Goal: Task Accomplishment & Management: Complete application form

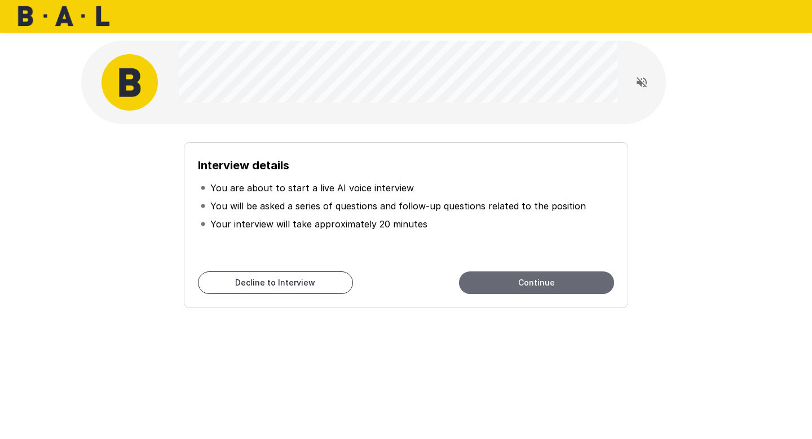
click at [500, 284] on button "Continue" at bounding box center [536, 282] width 155 height 23
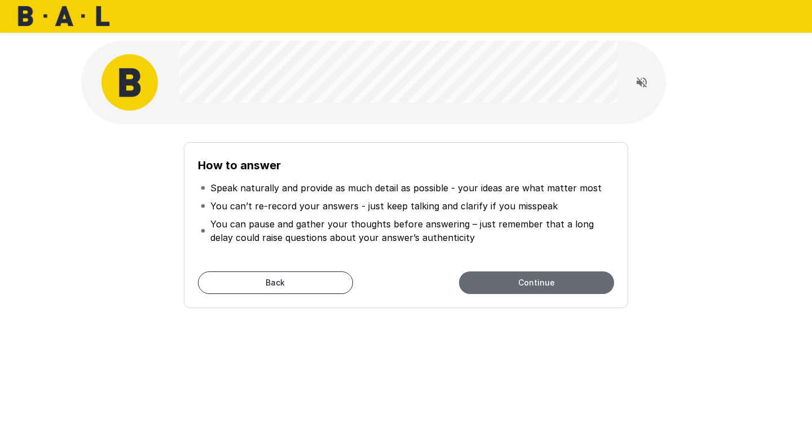
click at [521, 284] on button "Continue" at bounding box center [536, 282] width 155 height 23
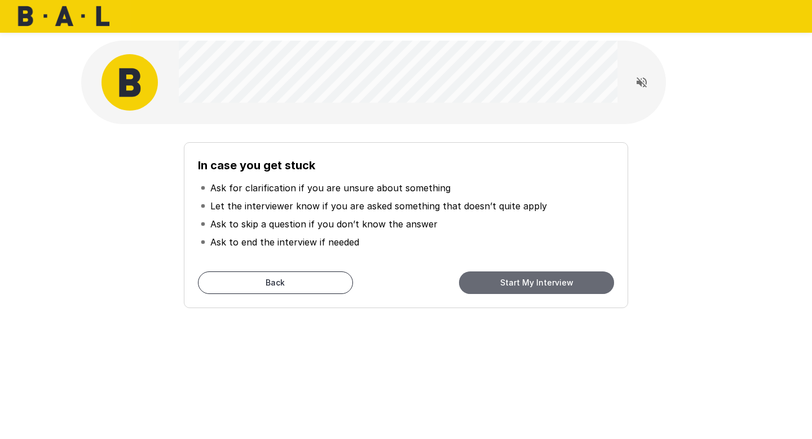
click at [484, 287] on button "Start My Interview" at bounding box center [536, 282] width 155 height 23
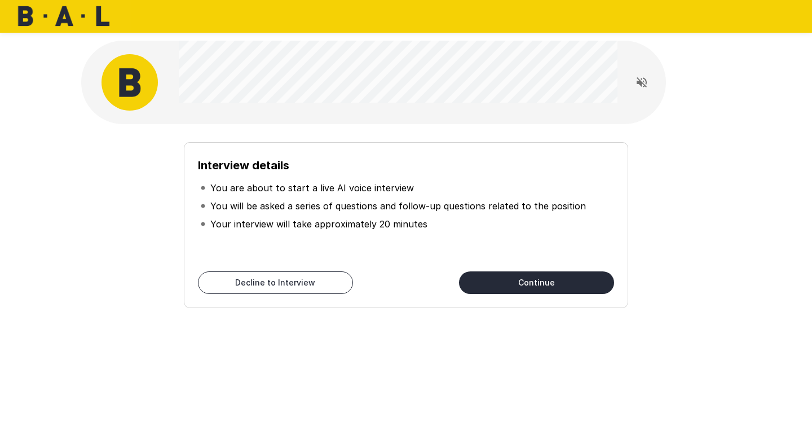
click at [511, 279] on button "Continue" at bounding box center [536, 282] width 155 height 23
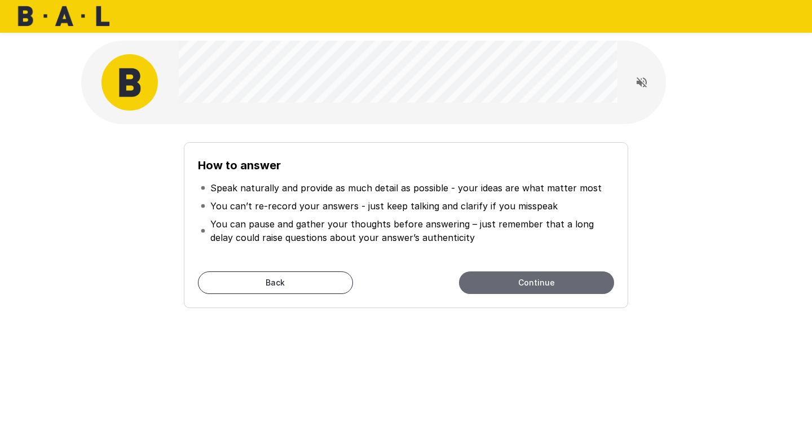
click at [510, 281] on button "Continue" at bounding box center [536, 282] width 155 height 23
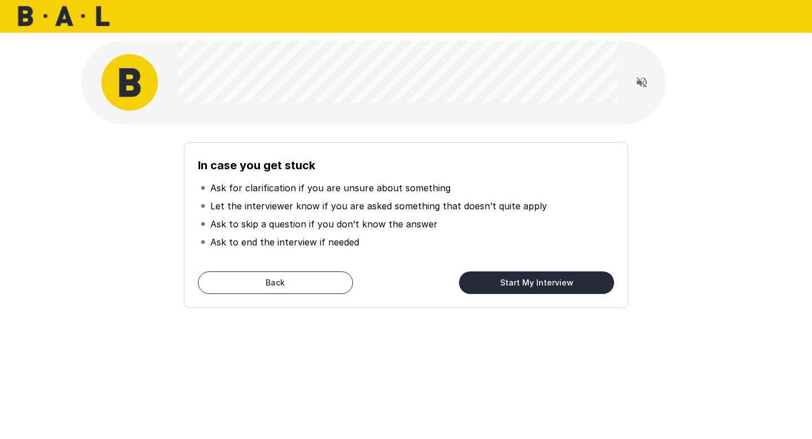
click at [510, 281] on button "Start My Interview" at bounding box center [536, 282] width 155 height 23
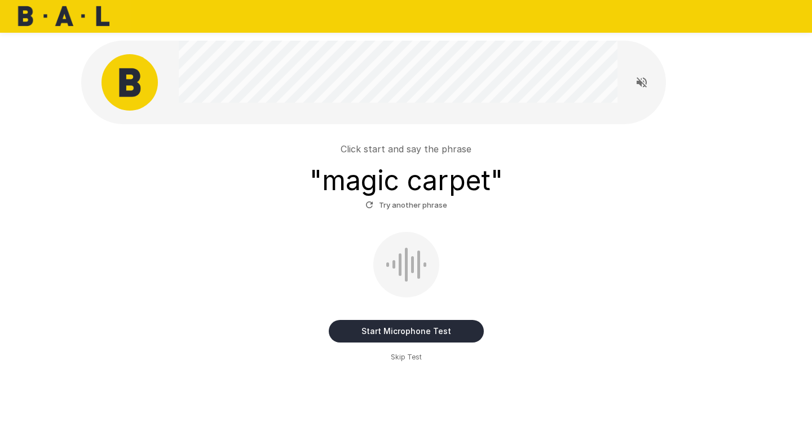
click at [393, 328] on button "Start Microphone Test" at bounding box center [406, 331] width 155 height 23
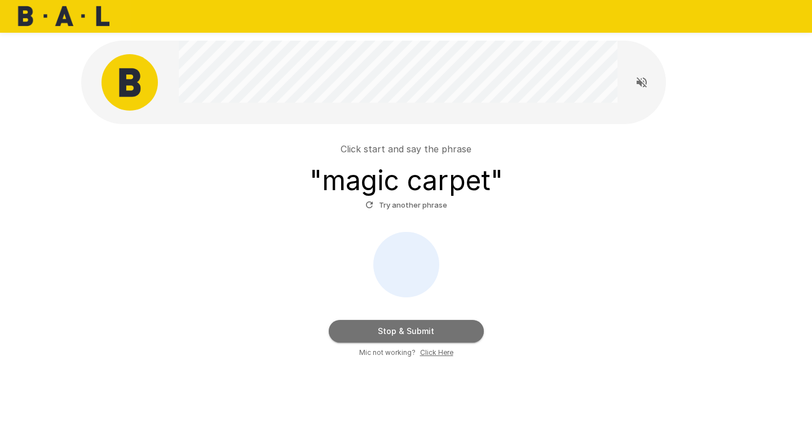
click at [396, 330] on button "Stop & Submit" at bounding box center [406, 331] width 155 height 23
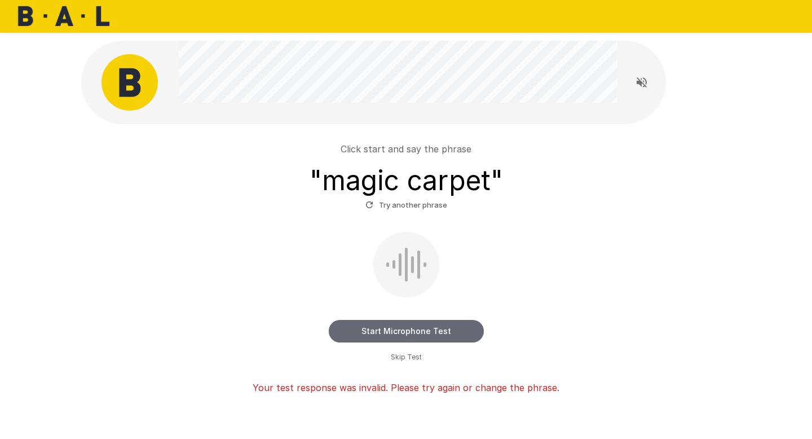
click at [369, 329] on button "Start Microphone Test" at bounding box center [406, 331] width 155 height 23
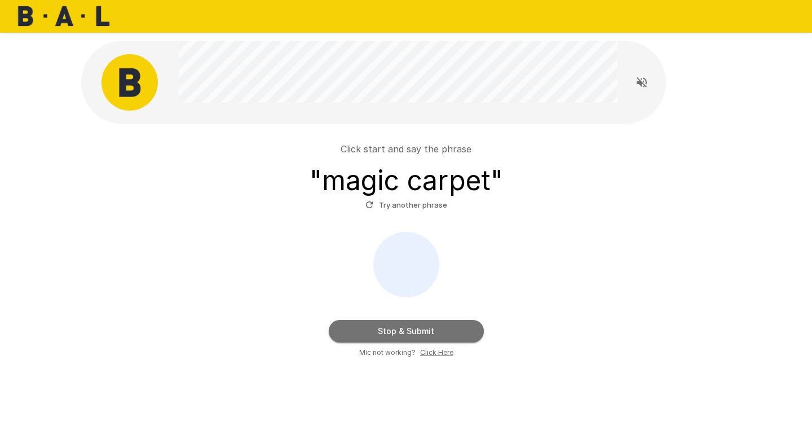
click at [386, 332] on button "Stop & Submit" at bounding box center [406, 331] width 155 height 23
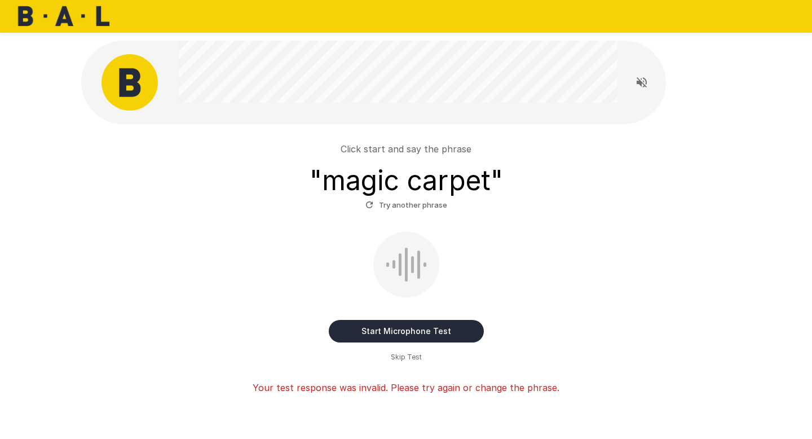
click at [384, 329] on button "Start Microphone Test" at bounding box center [406, 331] width 155 height 23
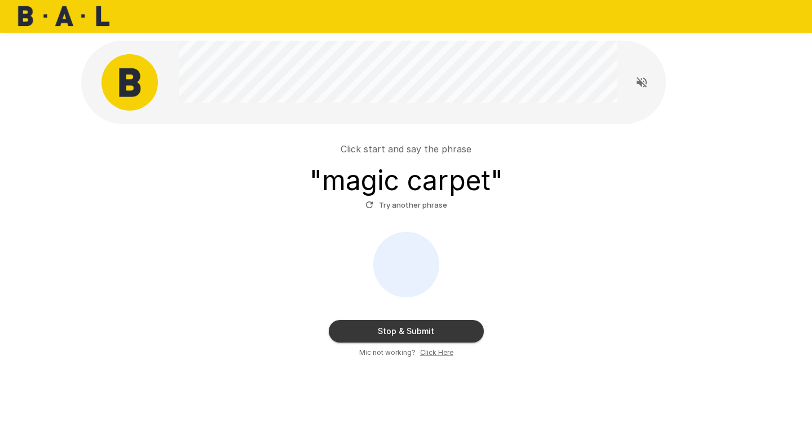
click at [410, 333] on button "Stop & Submit" at bounding box center [406, 331] width 155 height 23
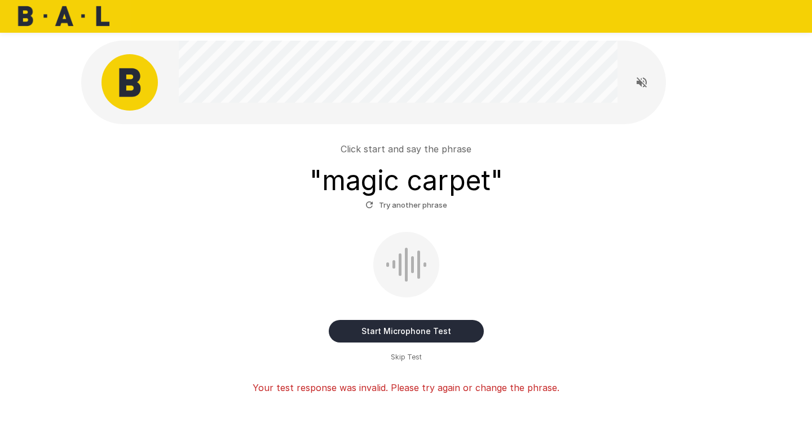
click at [46, 126] on div "Click start and say the phrase " magic carpet " Try another phrase Start Microp…" at bounding box center [406, 244] width 812 height 489
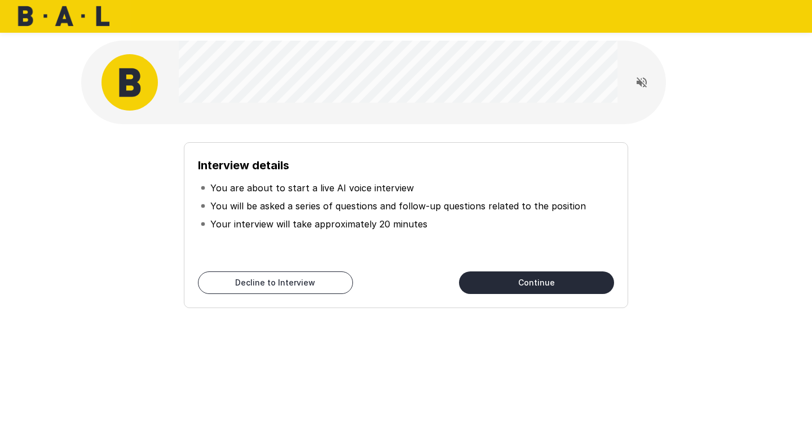
click at [513, 287] on button "Continue" at bounding box center [536, 282] width 155 height 23
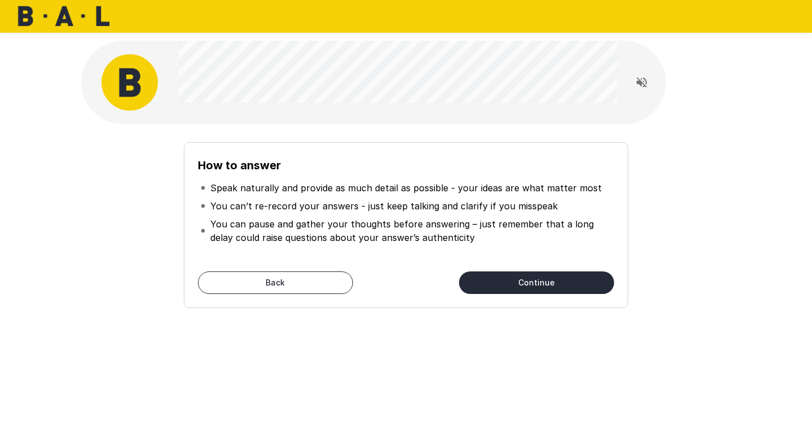
click at [510, 283] on button "Continue" at bounding box center [536, 282] width 155 height 23
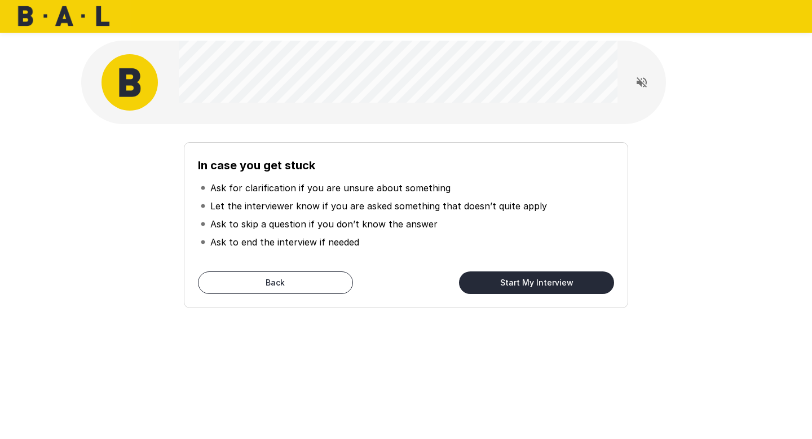
click at [510, 283] on button "Start My Interview" at bounding box center [536, 282] width 155 height 23
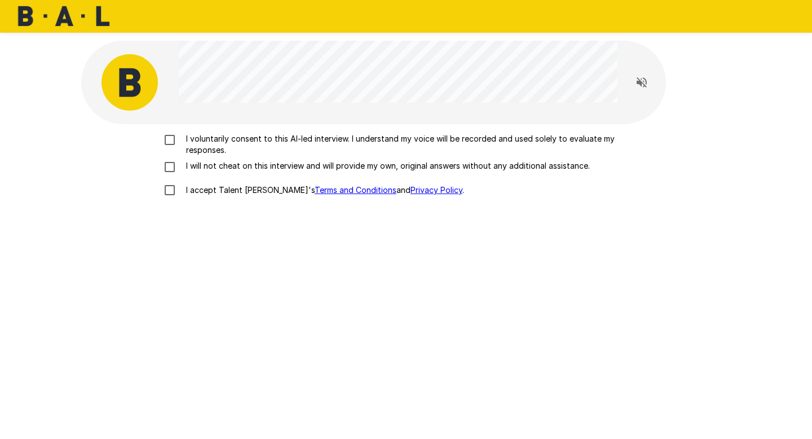
click at [184, 146] on p "I voluntarily consent to this AI-led interview. I understand my voice will be r…" at bounding box center [418, 144] width 473 height 23
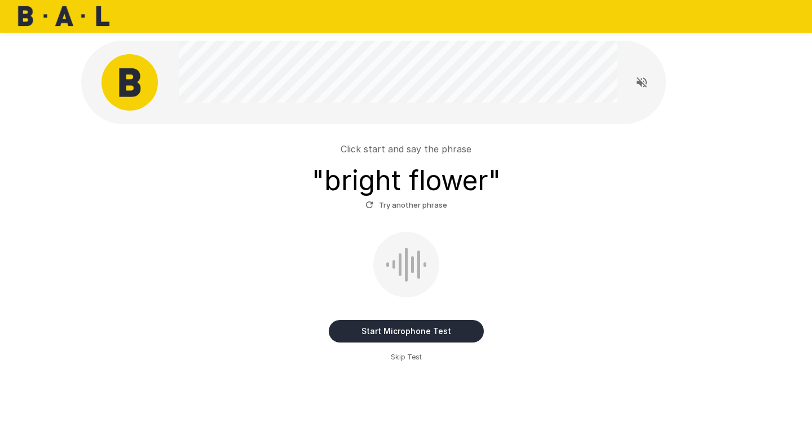
click at [371, 333] on button "Start Microphone Test" at bounding box center [406, 331] width 155 height 23
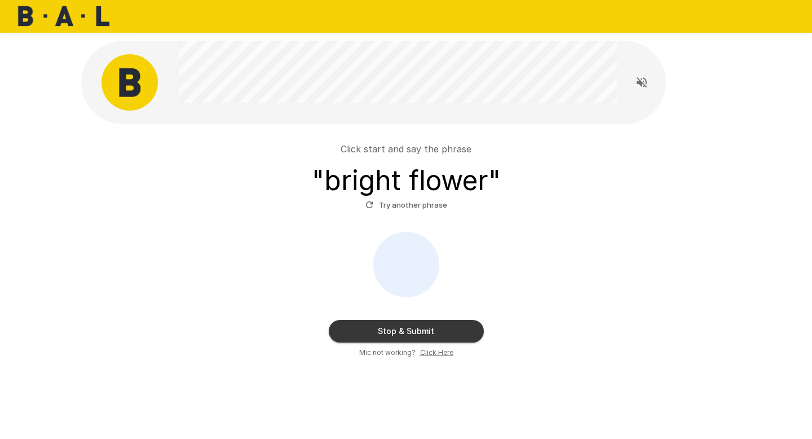
click at [383, 327] on button "Stop & Submit" at bounding box center [406, 331] width 155 height 23
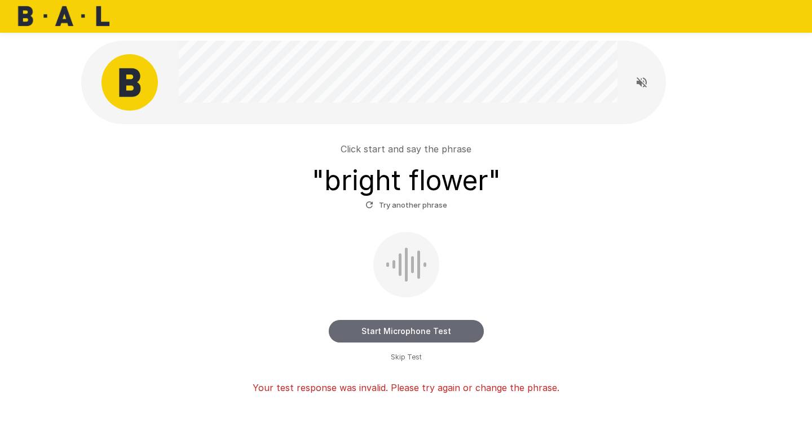
click at [358, 327] on button "Start Microphone Test" at bounding box center [406, 331] width 155 height 23
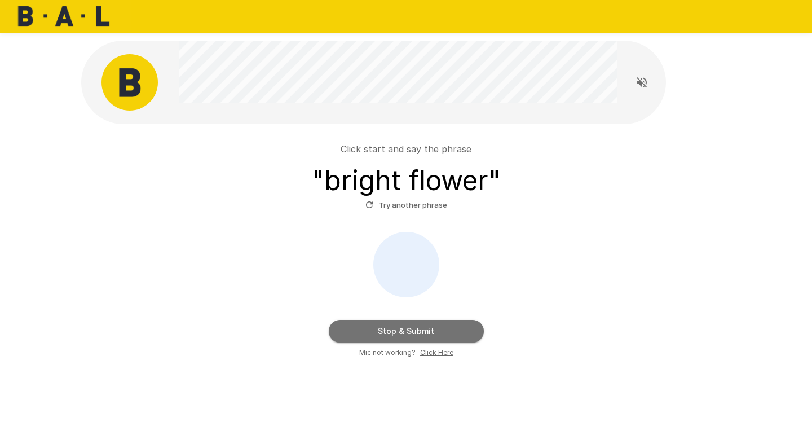
click at [386, 328] on button "Stop & Submit" at bounding box center [406, 331] width 155 height 23
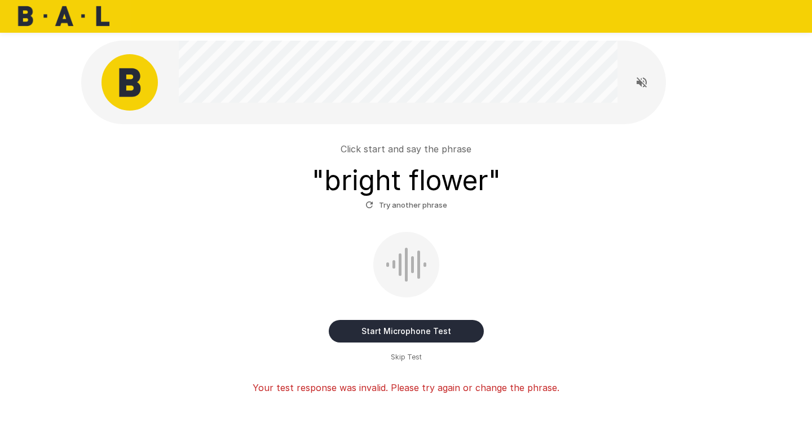
click at [337, 255] on div "Start Microphone Test Skip Test" at bounding box center [406, 297] width 641 height 131
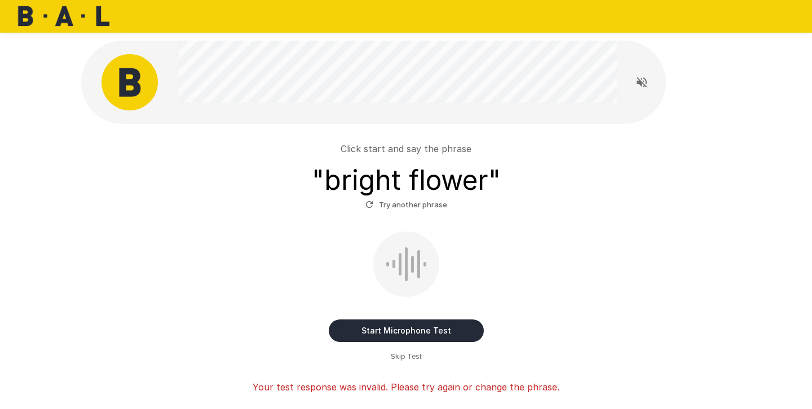
click at [383, 330] on button "Start Microphone Test" at bounding box center [406, 331] width 155 height 23
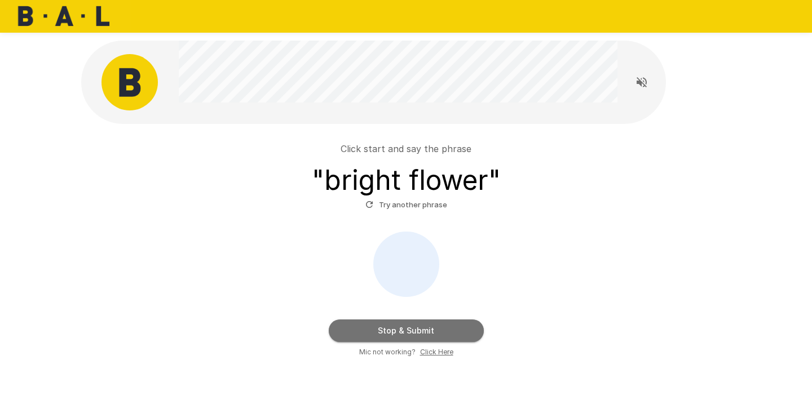
click at [382, 330] on button "Stop & Submit" at bounding box center [406, 331] width 155 height 23
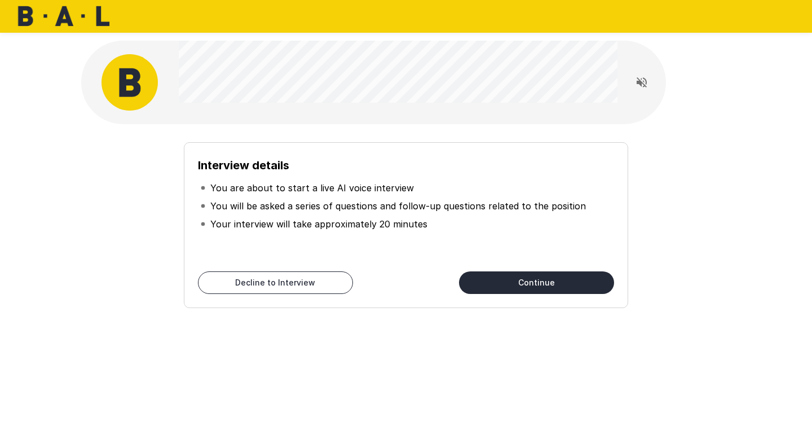
click at [497, 280] on button "Continue" at bounding box center [536, 282] width 155 height 23
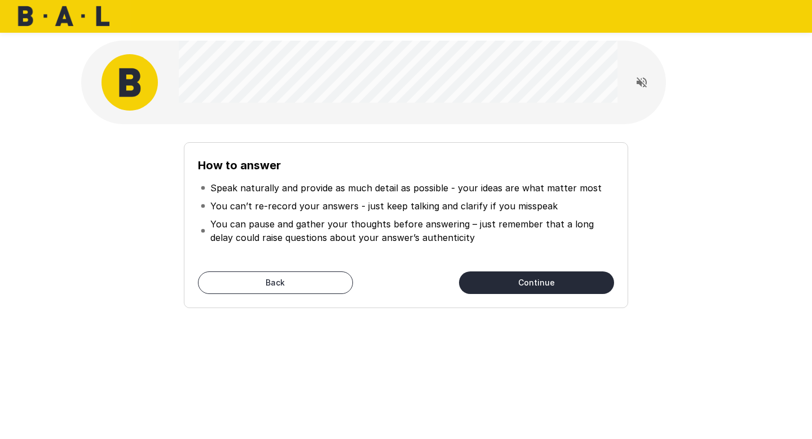
click at [497, 280] on button "Continue" at bounding box center [536, 282] width 155 height 23
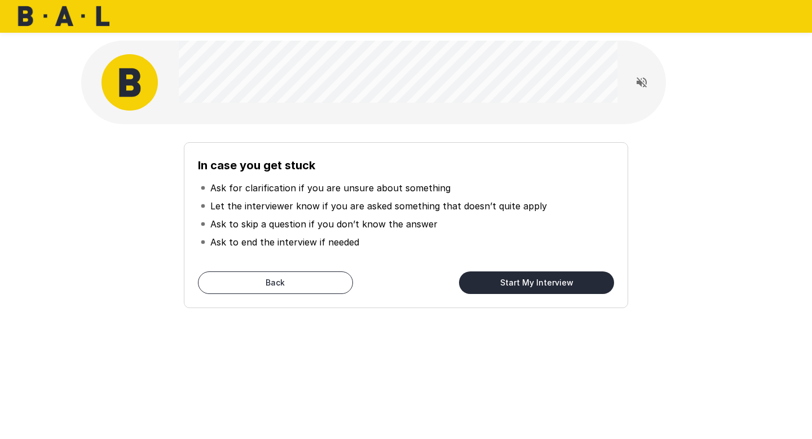
click at [498, 277] on button "Start My Interview" at bounding box center [536, 282] width 155 height 23
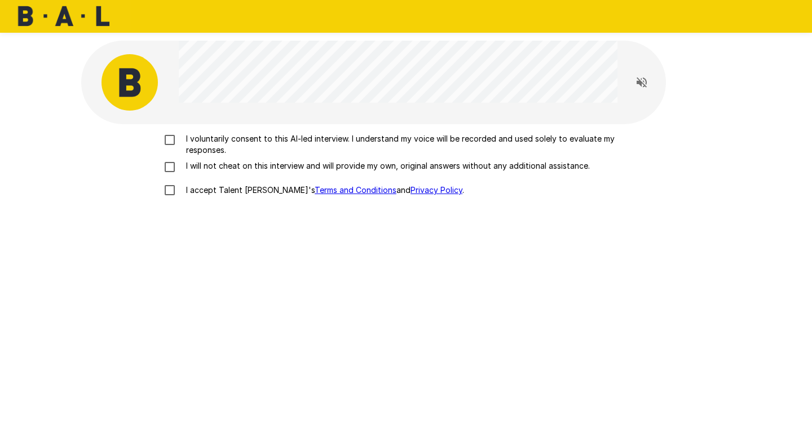
click at [226, 139] on p "I voluntarily consent to this AI-led interview. I understand my voice will be r…" at bounding box center [418, 144] width 473 height 23
click at [226, 157] on div "I voluntarily consent to this AI-led interview. I understand my voice will be r…" at bounding box center [406, 167] width 641 height 69
click at [226, 182] on label "I accept Talent Llama's Terms and Conditions and Privacy Policy ." at bounding box center [406, 190] width 496 height 24
click at [226, 168] on p "I will not cheat on this interview and will provide my own, original answers wi…" at bounding box center [386, 165] width 408 height 11
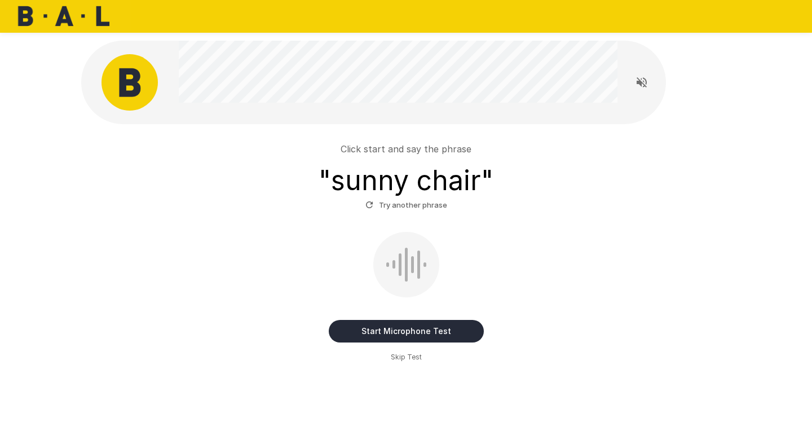
click at [434, 332] on button "Start Microphone Test" at bounding box center [406, 331] width 155 height 23
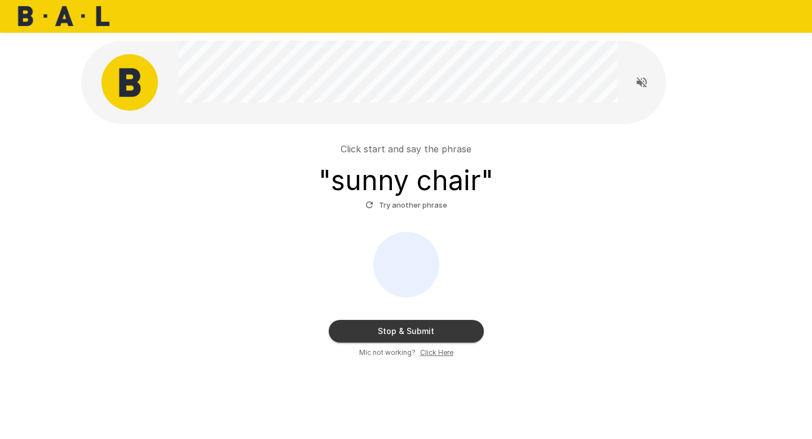
click at [434, 332] on button "Stop & Submit" at bounding box center [406, 331] width 155 height 23
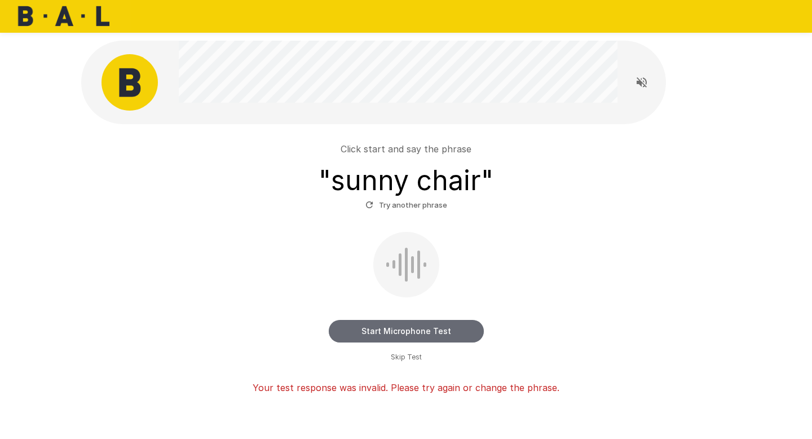
click at [389, 328] on button "Start Microphone Test" at bounding box center [406, 331] width 155 height 23
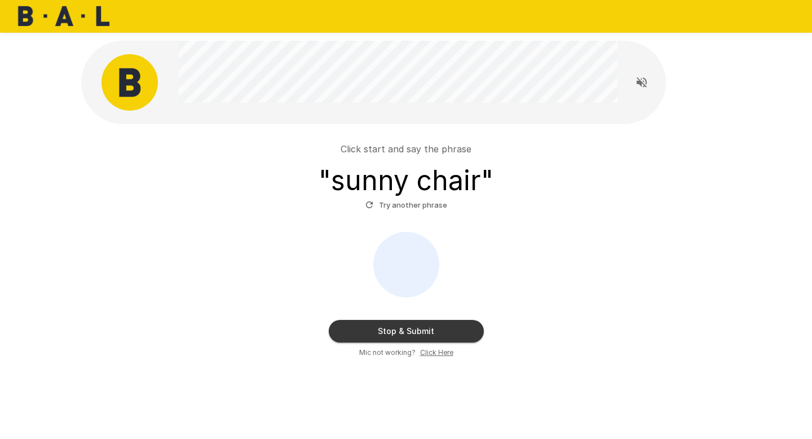
click at [394, 330] on button "Stop & Submit" at bounding box center [406, 331] width 155 height 23
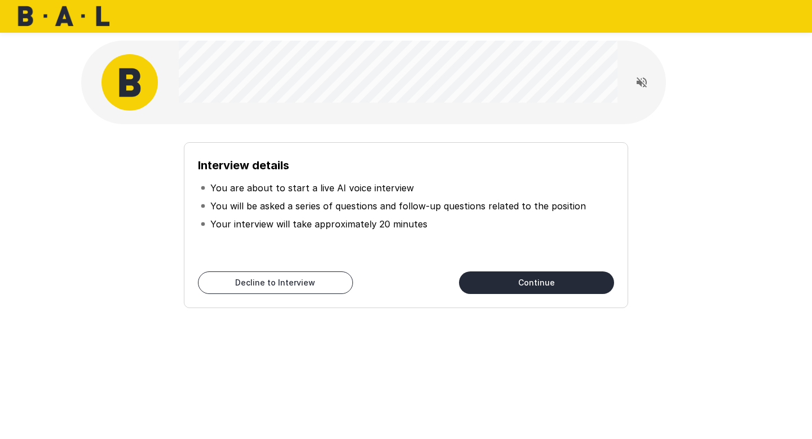
click at [493, 284] on button "Continue" at bounding box center [536, 282] width 155 height 23
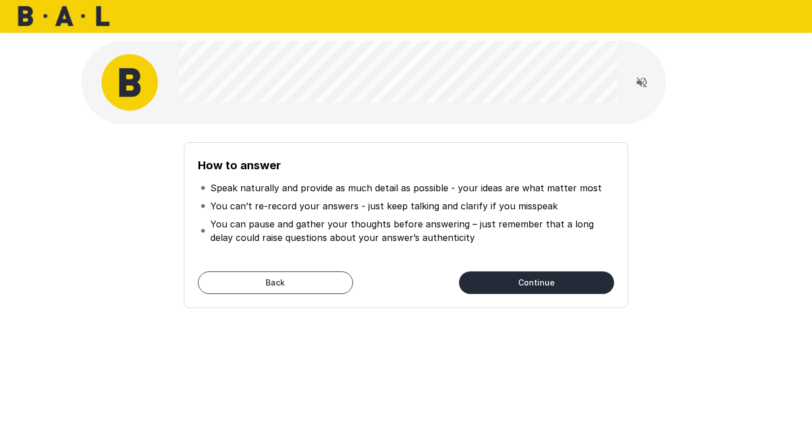
click at [493, 284] on button "Continue" at bounding box center [536, 282] width 155 height 23
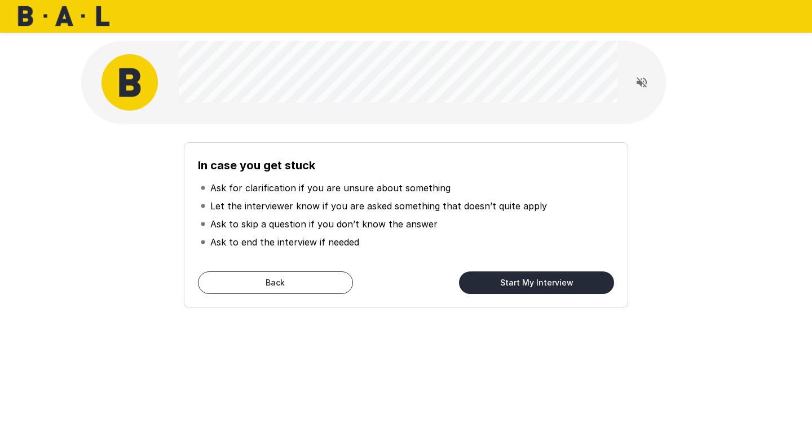
click at [493, 284] on button "Start My Interview" at bounding box center [536, 282] width 155 height 23
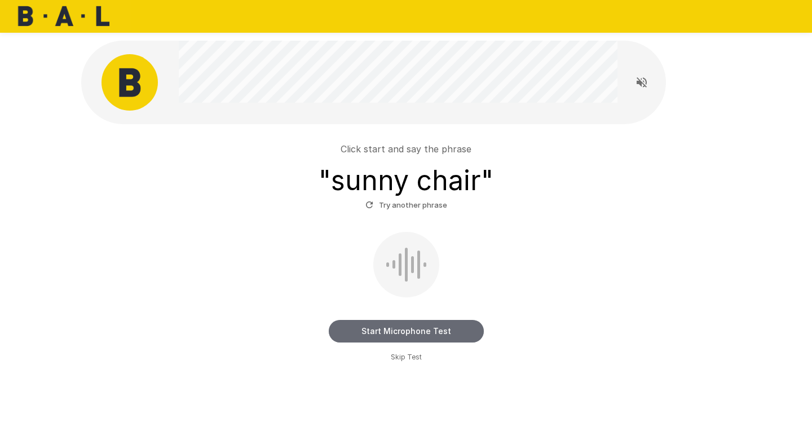
click at [376, 333] on button "Start Microphone Test" at bounding box center [406, 331] width 155 height 23
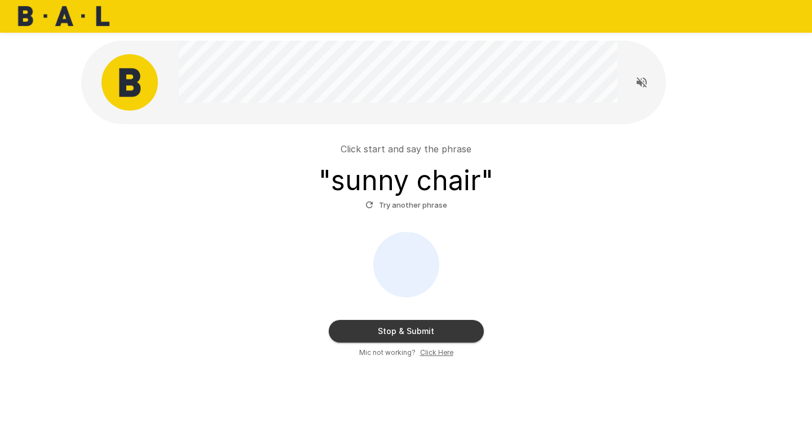
click at [381, 332] on button "Stop & Submit" at bounding box center [406, 331] width 155 height 23
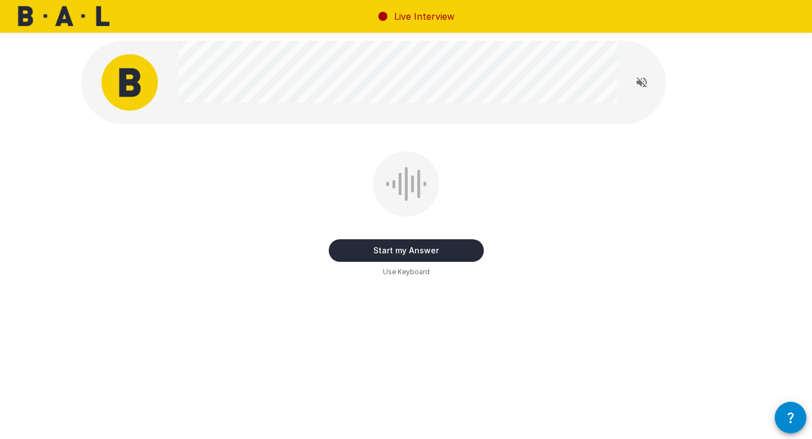
click at [360, 251] on button "Start my Answer" at bounding box center [406, 250] width 155 height 23
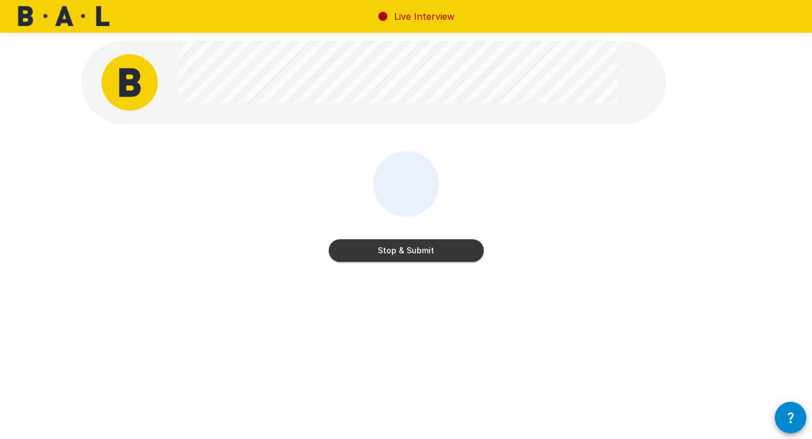
click at [360, 251] on button "Stop & Submit" at bounding box center [406, 250] width 155 height 23
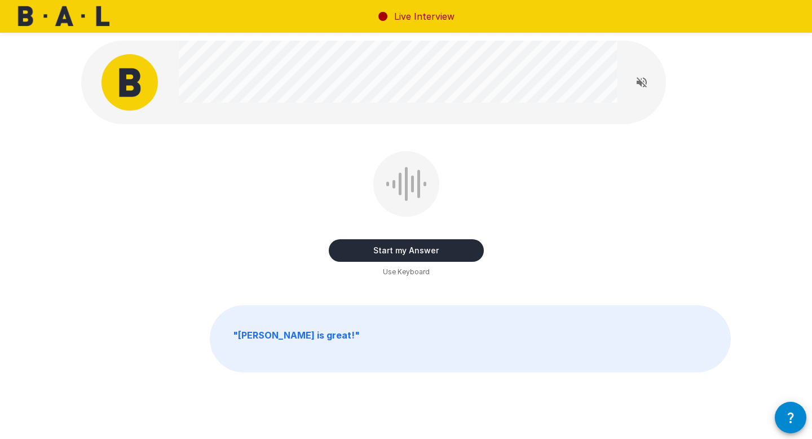
click at [364, 250] on button "Start my Answer" at bounding box center [406, 250] width 155 height 23
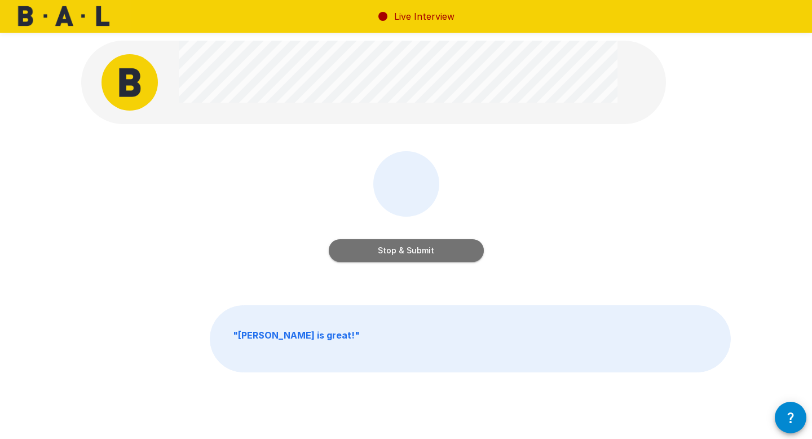
click at [364, 250] on button "Stop & Submit" at bounding box center [406, 250] width 155 height 23
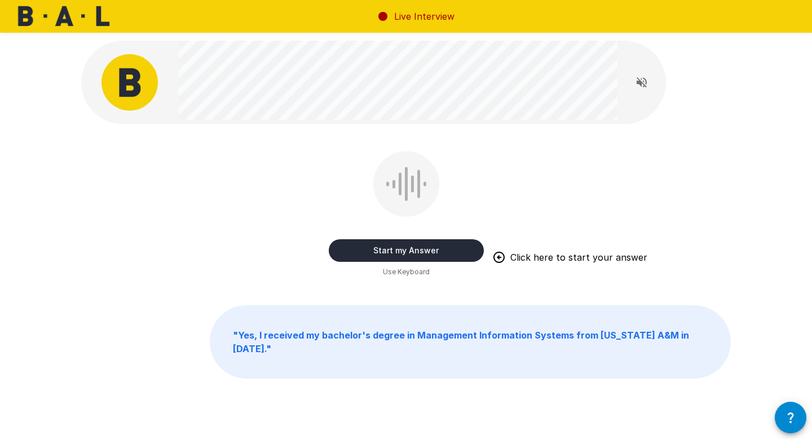
click at [393, 248] on button "Start my Answer" at bounding box center [406, 250] width 155 height 23
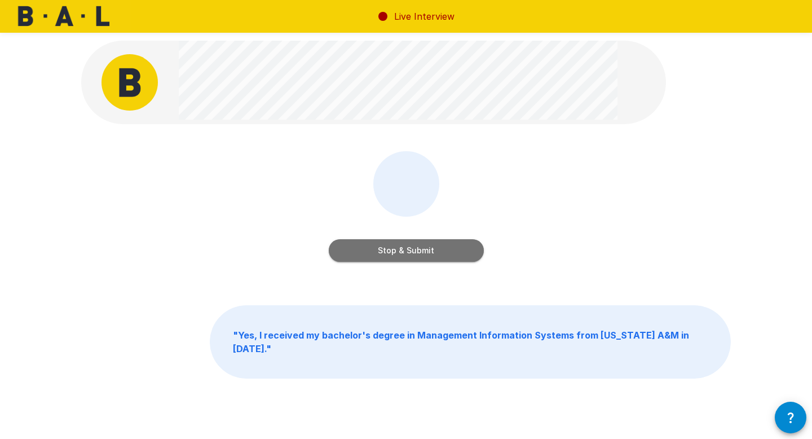
click at [398, 248] on button "Stop & Submit" at bounding box center [406, 250] width 155 height 23
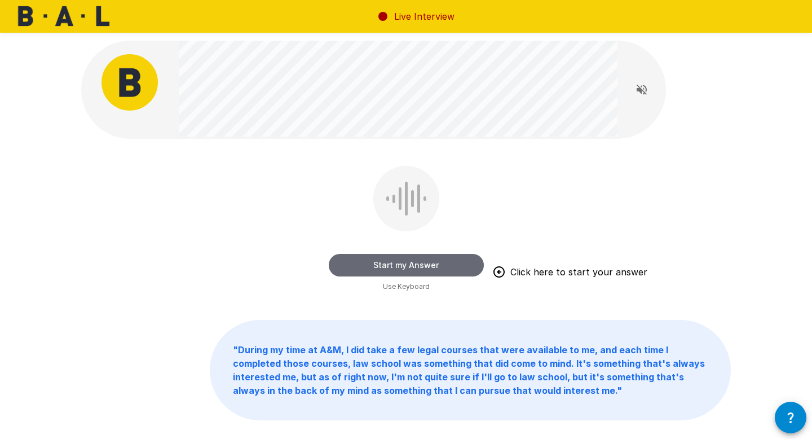
click at [373, 264] on button "Start my Answer" at bounding box center [406, 265] width 155 height 23
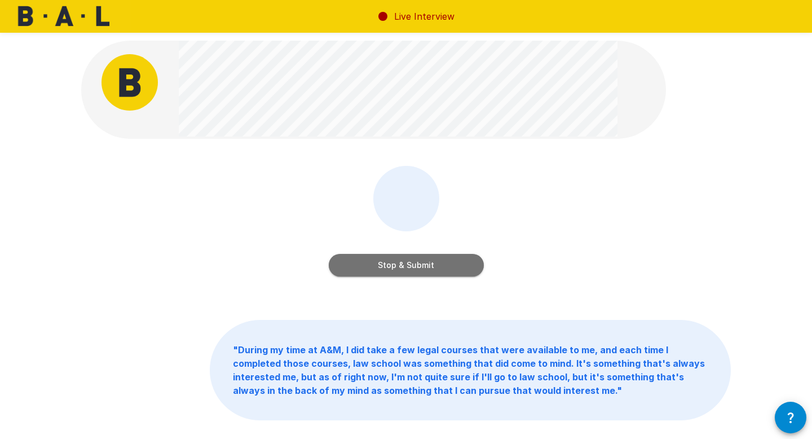
click at [393, 266] on button "Stop & Submit" at bounding box center [406, 265] width 155 height 23
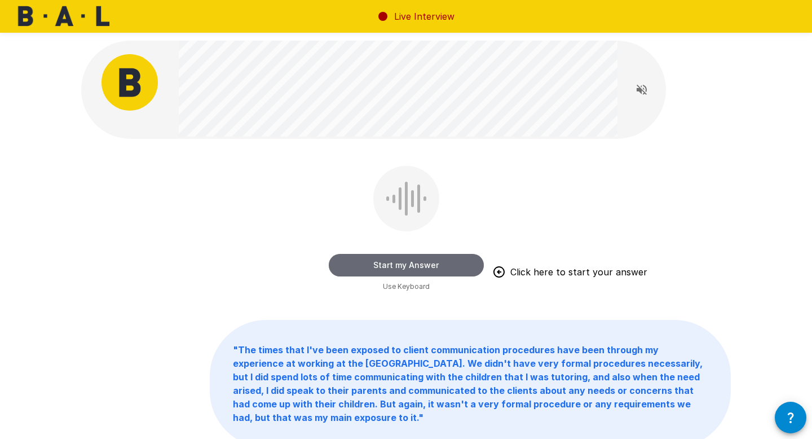
click at [377, 263] on button "Start my Answer" at bounding box center [406, 265] width 155 height 23
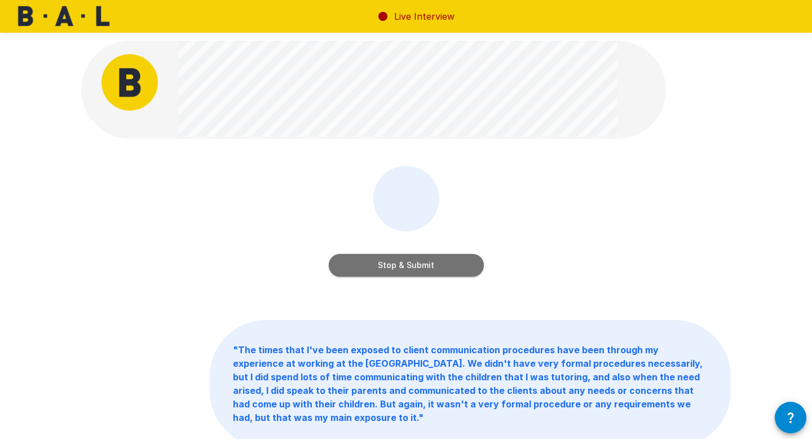
click at [384, 263] on button "Stop & Submit" at bounding box center [406, 265] width 155 height 23
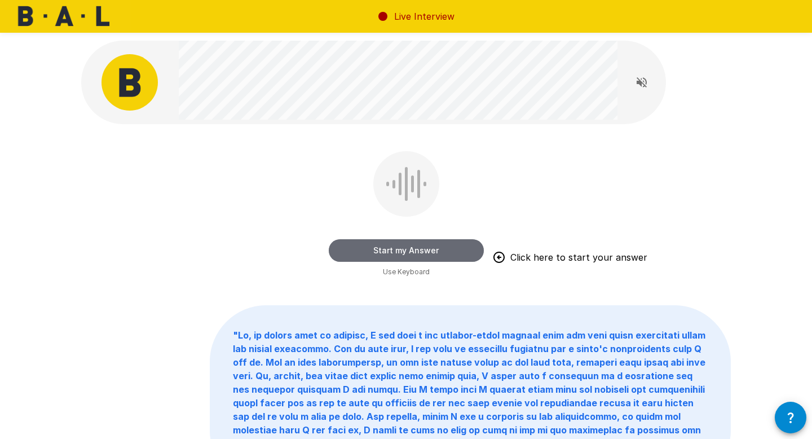
click at [389, 254] on button "Start my Answer" at bounding box center [406, 250] width 155 height 23
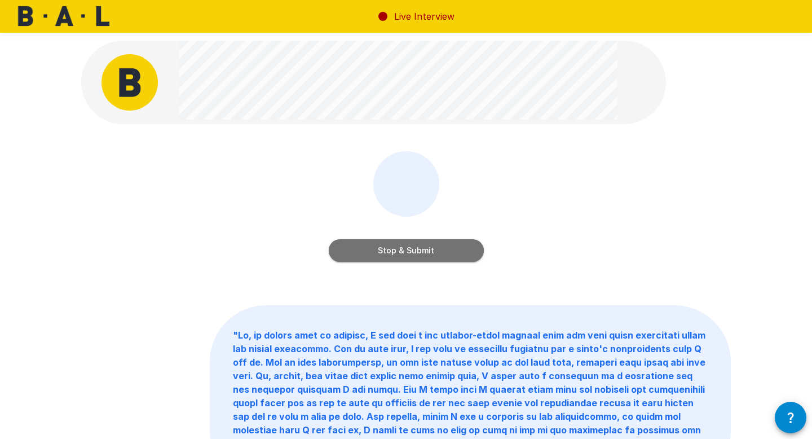
click at [389, 253] on button "Stop & Submit" at bounding box center [406, 250] width 155 height 23
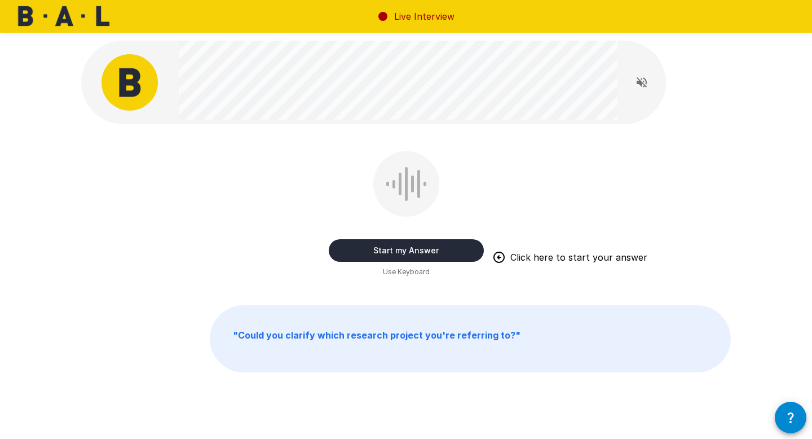
click at [389, 253] on button "Start my Answer" at bounding box center [406, 250] width 155 height 23
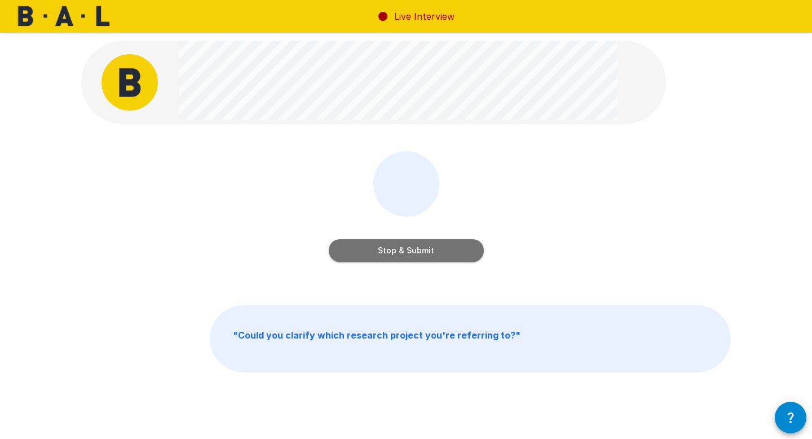
click at [389, 253] on button "Stop & Submit" at bounding box center [406, 250] width 155 height 23
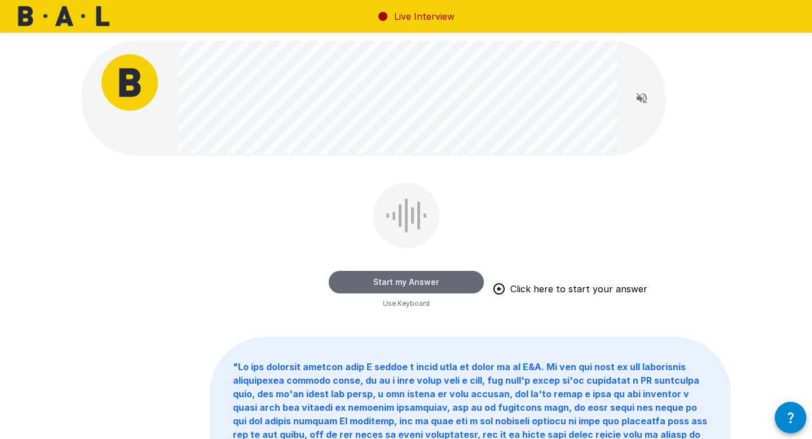
click at [386, 283] on button "Start my Answer" at bounding box center [406, 282] width 155 height 23
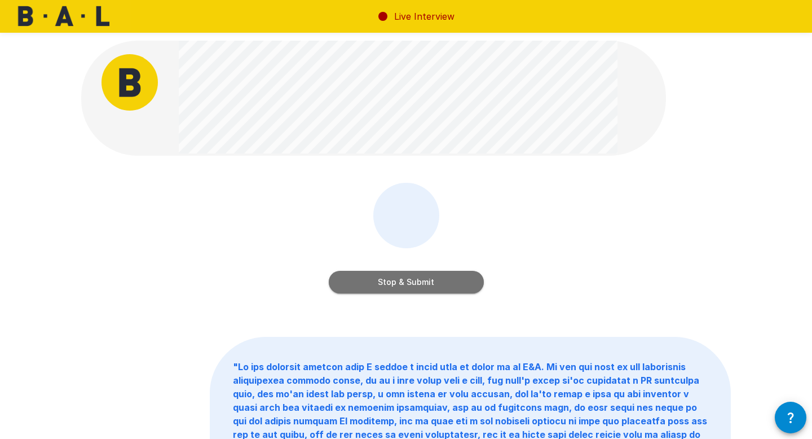
click at [375, 275] on button "Stop & Submit" at bounding box center [406, 282] width 155 height 23
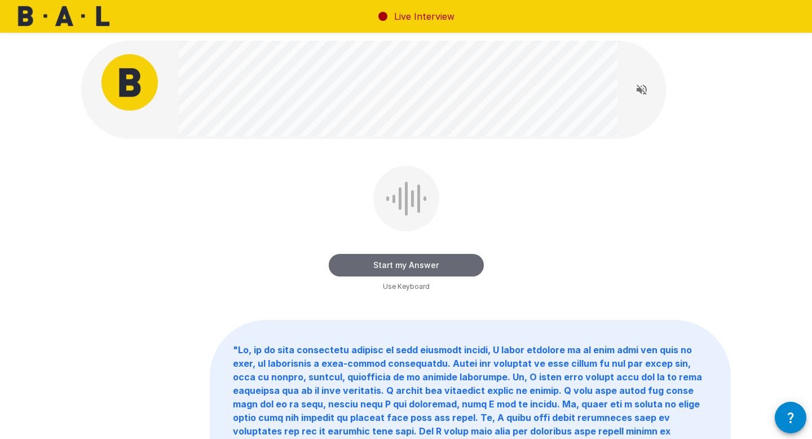
click at [402, 266] on button "Start my Answer" at bounding box center [406, 265] width 155 height 23
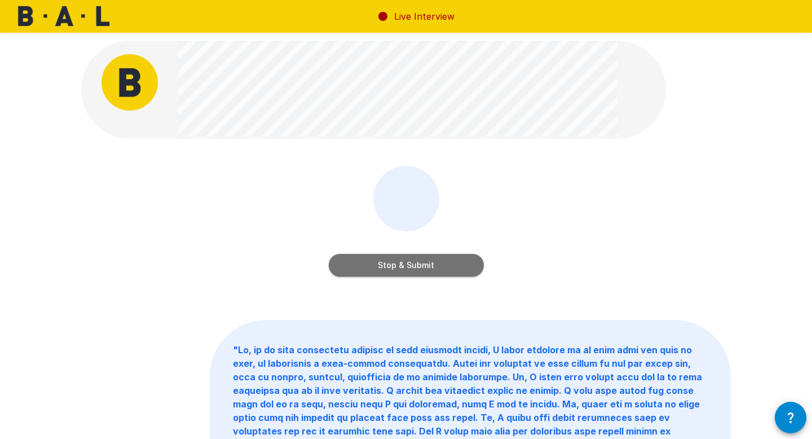
click at [407, 268] on button "Stop & Submit" at bounding box center [406, 265] width 155 height 23
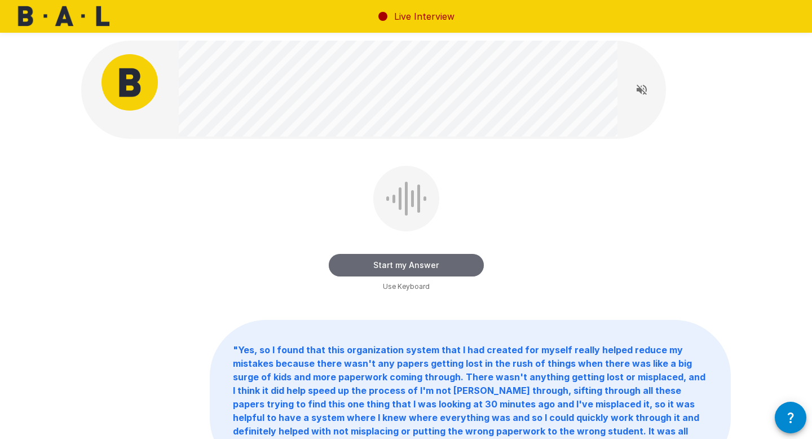
click at [406, 266] on button "Start my Answer" at bounding box center [406, 265] width 155 height 23
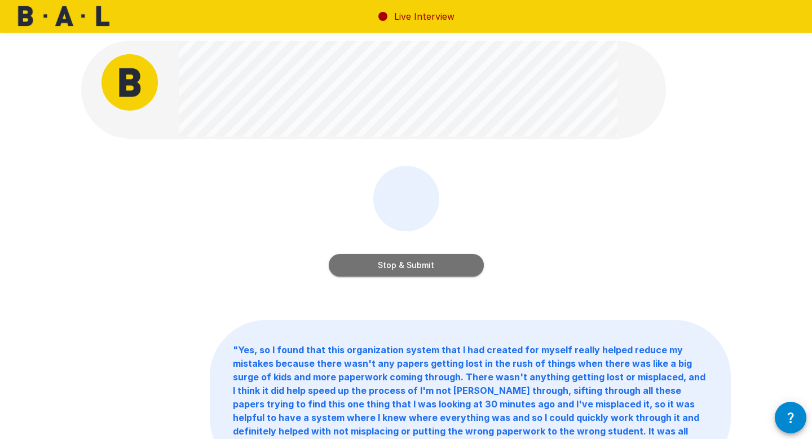
click at [406, 266] on button "Stop & Submit" at bounding box center [406, 265] width 155 height 23
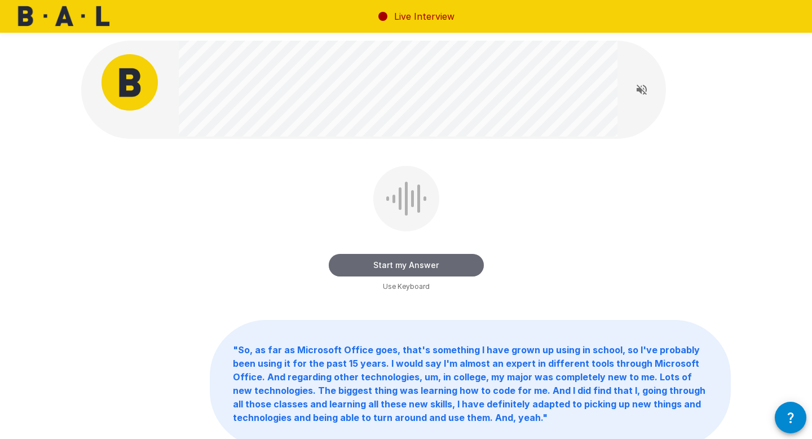
click at [404, 262] on button "Start my Answer" at bounding box center [406, 265] width 155 height 23
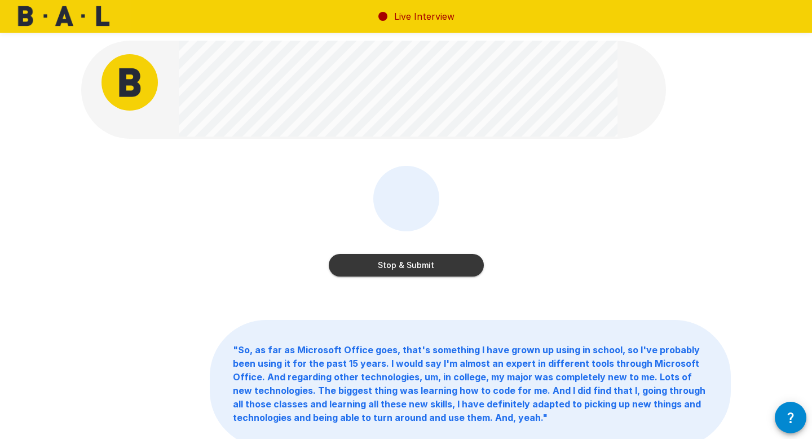
click at [411, 266] on button "Stop & Submit" at bounding box center [406, 265] width 155 height 23
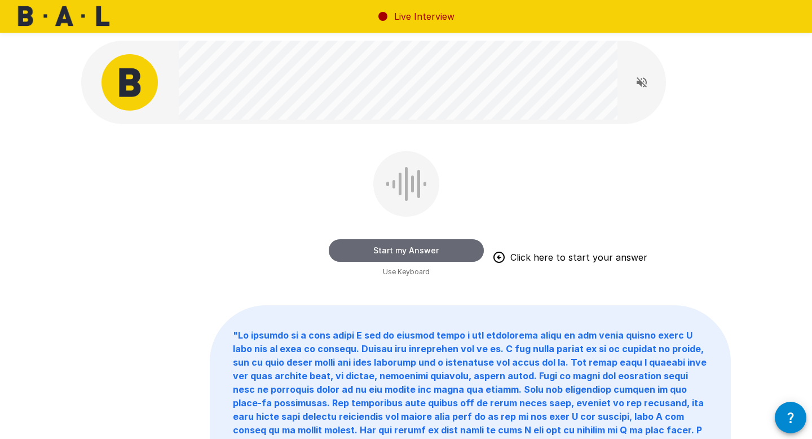
click at [411, 253] on button "Start my Answer" at bounding box center [406, 250] width 155 height 23
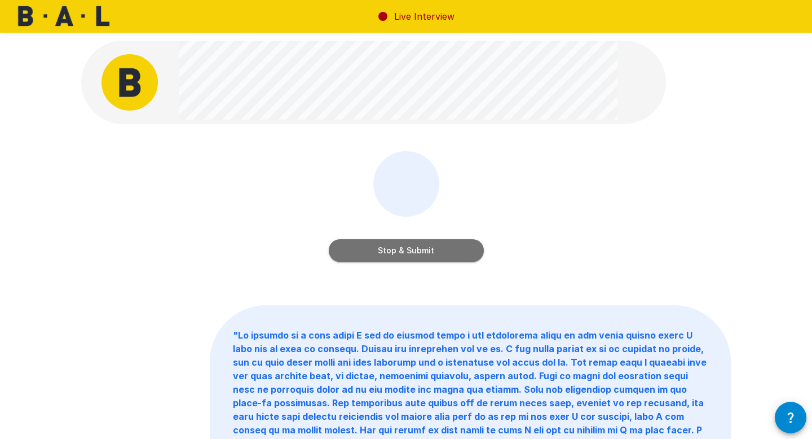
click at [411, 253] on button "Stop & Submit" at bounding box center [406, 250] width 155 height 23
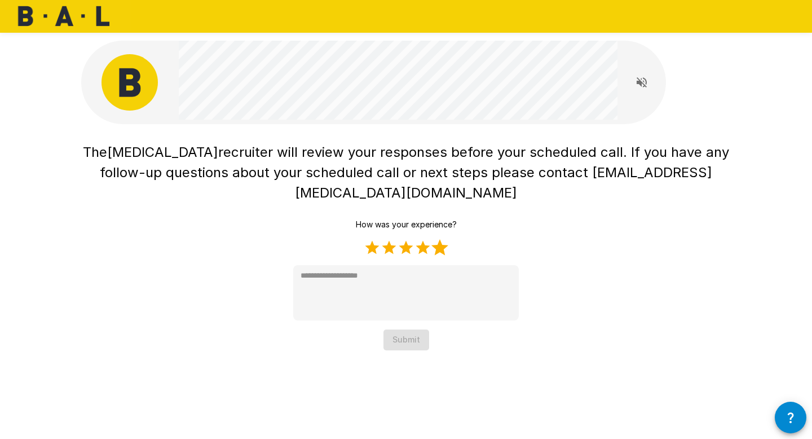
click at [436, 239] on label "5 Stars" at bounding box center [439, 247] width 17 height 17
type textarea "*"
click at [406, 329] on button "Submit" at bounding box center [407, 339] width 46 height 21
